Goal: Information Seeking & Learning: Learn about a topic

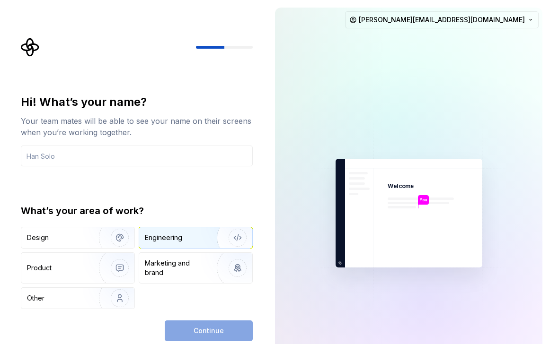
click at [175, 242] on div "Engineering" at bounding box center [163, 237] width 37 height 9
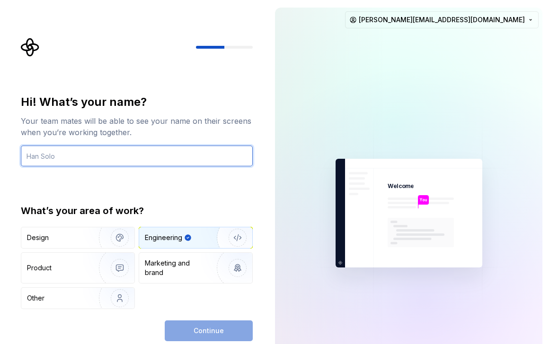
click at [102, 164] on input "text" at bounding box center [137, 156] width 232 height 21
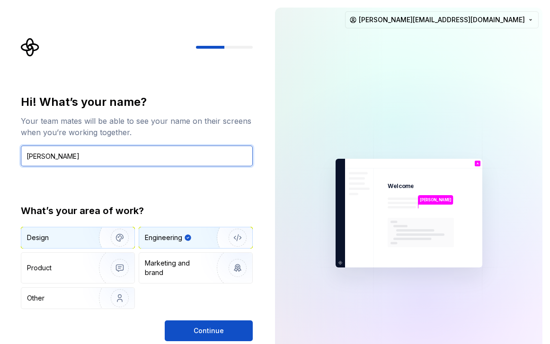
type input "[PERSON_NAME]"
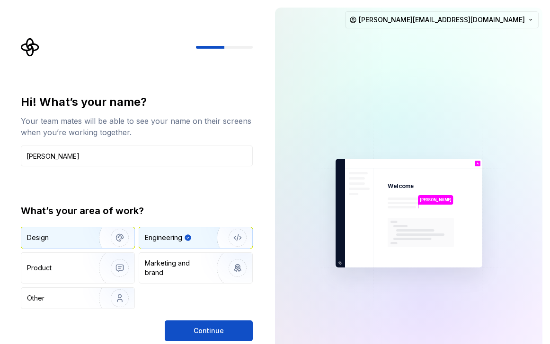
click at [87, 237] on img "button" at bounding box center [113, 237] width 61 height 63
click at [199, 239] on div "Engineering" at bounding box center [182, 237] width 75 height 9
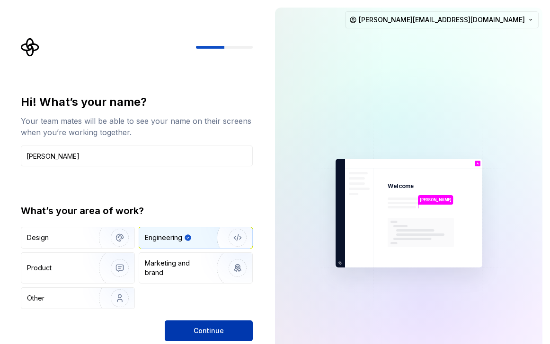
click at [207, 327] on span "Continue" at bounding box center [208, 330] width 30 height 9
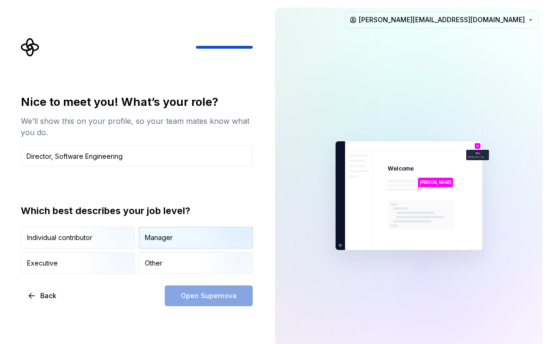
type input "Director, Software Engineering"
click at [166, 236] on div "Manager" at bounding box center [159, 237] width 28 height 9
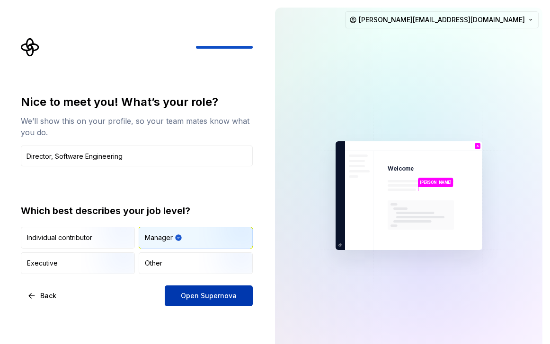
click at [198, 303] on button "Open Supernova" at bounding box center [209, 296] width 88 height 21
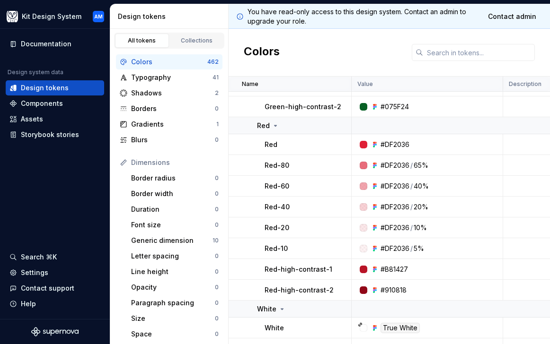
scroll to position [670, 0]
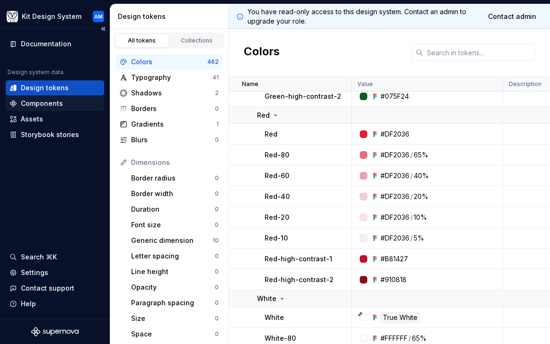
click at [70, 102] on div "Components" at bounding box center [54, 103] width 91 height 9
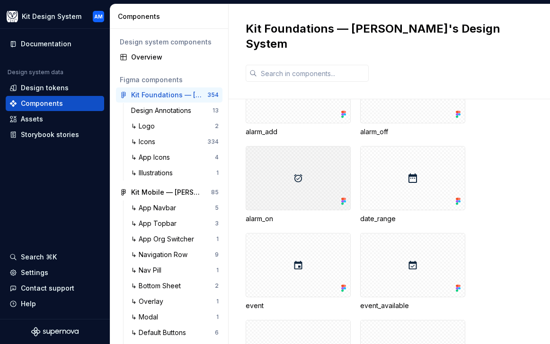
scroll to position [1881, 0]
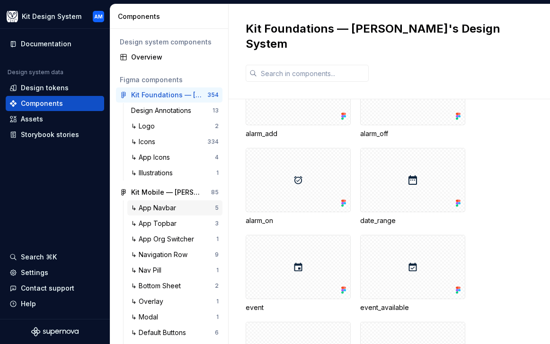
click at [152, 208] on div "↳ App Navbar" at bounding box center [155, 207] width 49 height 9
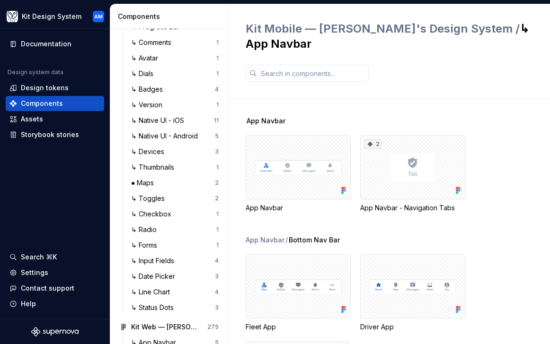
scroll to position [662, 0]
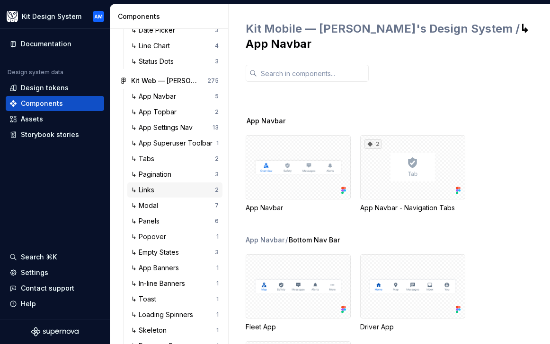
click at [178, 187] on div "↳ Links" at bounding box center [173, 189] width 84 height 9
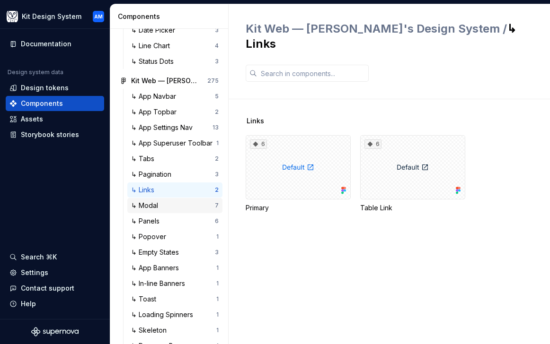
click at [173, 203] on div "↳ Modal" at bounding box center [173, 205] width 84 height 9
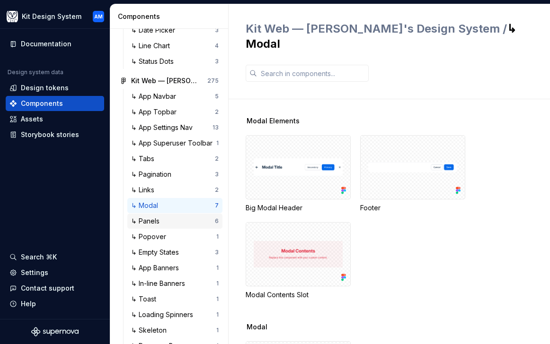
click at [170, 226] on div "↳ Panels 6" at bounding box center [174, 221] width 95 height 15
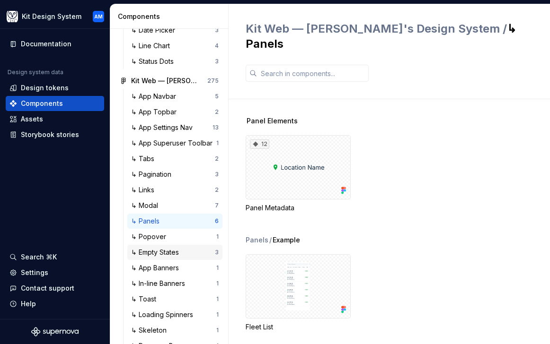
click at [170, 246] on div "↳ Empty States 3" at bounding box center [174, 252] width 95 height 15
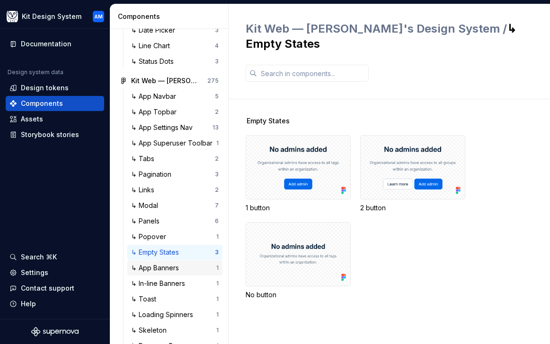
click at [170, 265] on div "↳ App Banners" at bounding box center [157, 267] width 52 height 9
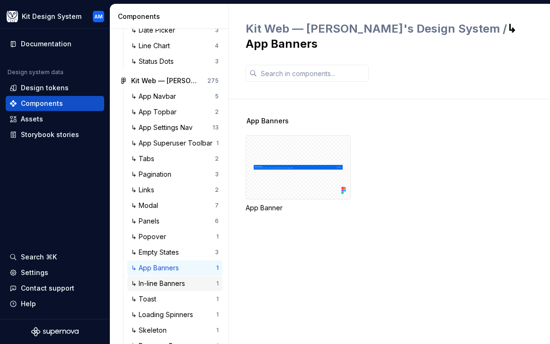
click at [170, 280] on div "↳ In-line Banners" at bounding box center [160, 283] width 58 height 9
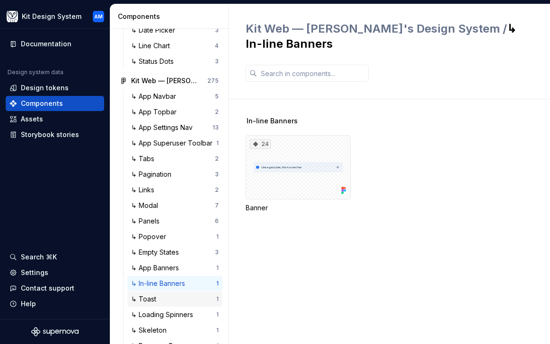
click at [169, 298] on div "↳ Toast" at bounding box center [173, 299] width 85 height 9
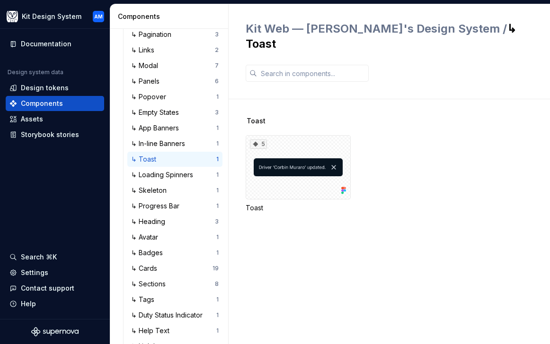
scroll to position [800, 0]
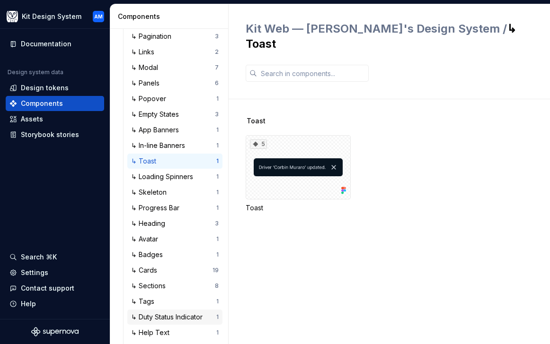
click at [170, 313] on div "↳ Duty Status Indicator" at bounding box center [168, 317] width 75 height 9
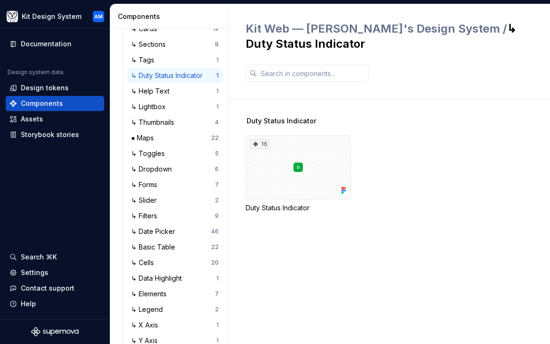
scroll to position [1227, 0]
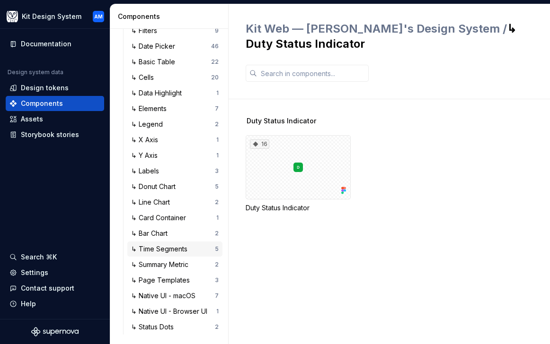
click at [167, 250] on div "↳ Time Segments" at bounding box center [161, 249] width 60 height 9
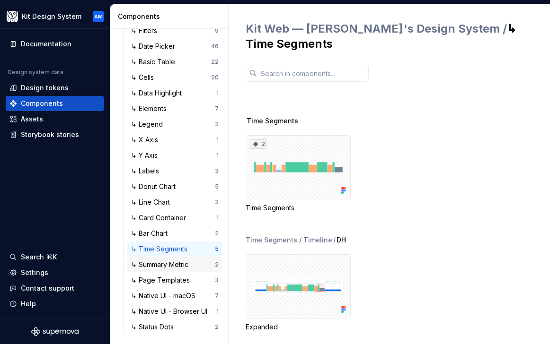
click at [168, 260] on div "↳ Summary Metric" at bounding box center [161, 264] width 61 height 9
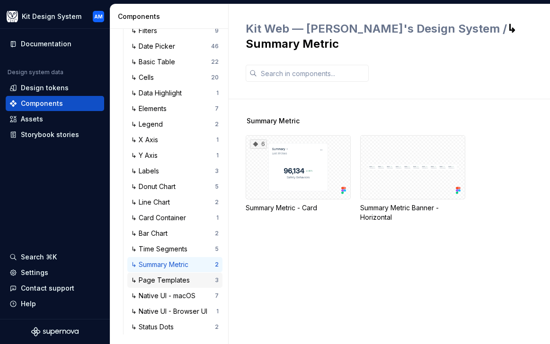
click at [169, 283] on div "↳ Page Templates" at bounding box center [162, 280] width 62 height 9
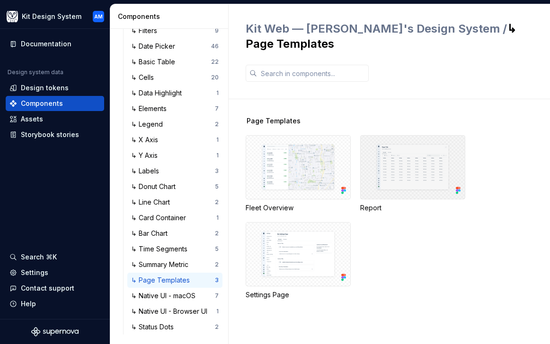
click at [411, 169] on div at bounding box center [412, 167] width 105 height 64
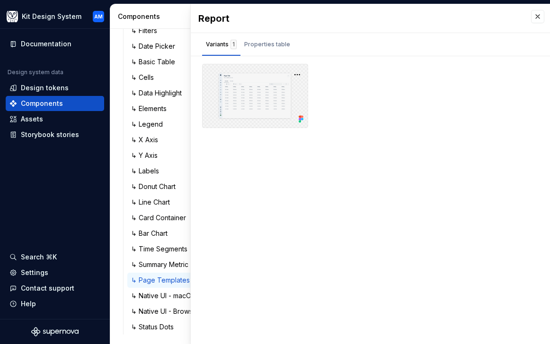
click at [249, 94] on div at bounding box center [255, 96] width 106 height 64
click at [292, 74] on button "button" at bounding box center [296, 74] width 13 height 13
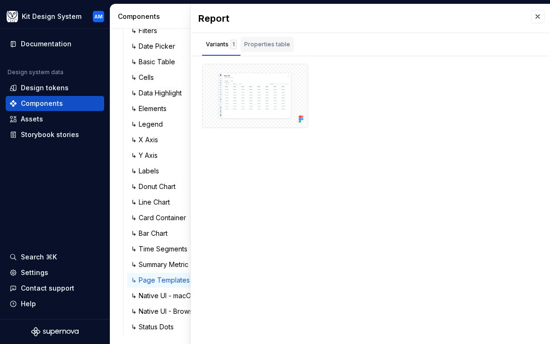
click at [271, 50] on div "Properties table" at bounding box center [266, 44] width 53 height 15
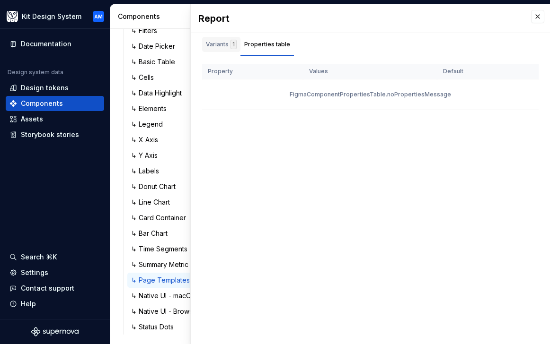
click at [212, 38] on div "Variants 1" at bounding box center [221, 44] width 38 height 15
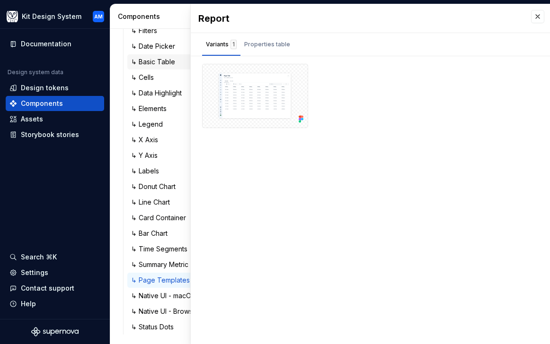
click at [159, 65] on div "↳ Basic Table" at bounding box center [155, 61] width 48 height 9
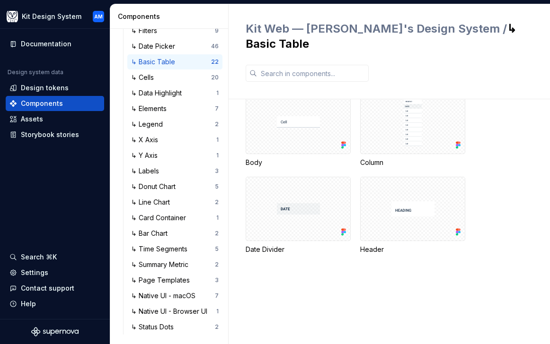
scroll to position [992, 0]
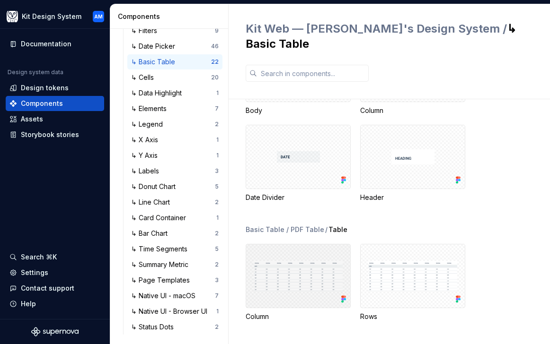
click at [307, 275] on div at bounding box center [298, 276] width 105 height 64
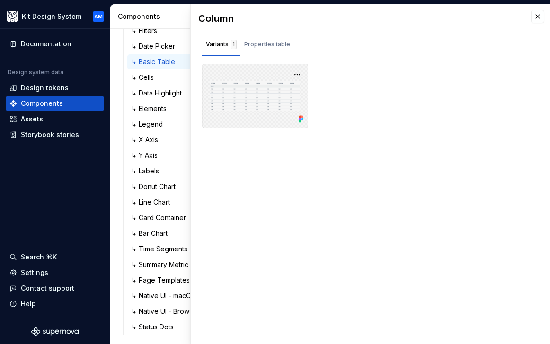
click at [301, 116] on icon at bounding box center [302, 117] width 2 height 2
click at [297, 75] on button "button" at bounding box center [296, 74] width 13 height 13
click at [296, 94] on div "Open in [GEOGRAPHIC_DATA]" at bounding box center [266, 102] width 61 height 28
